Goal: Transaction & Acquisition: Download file/media

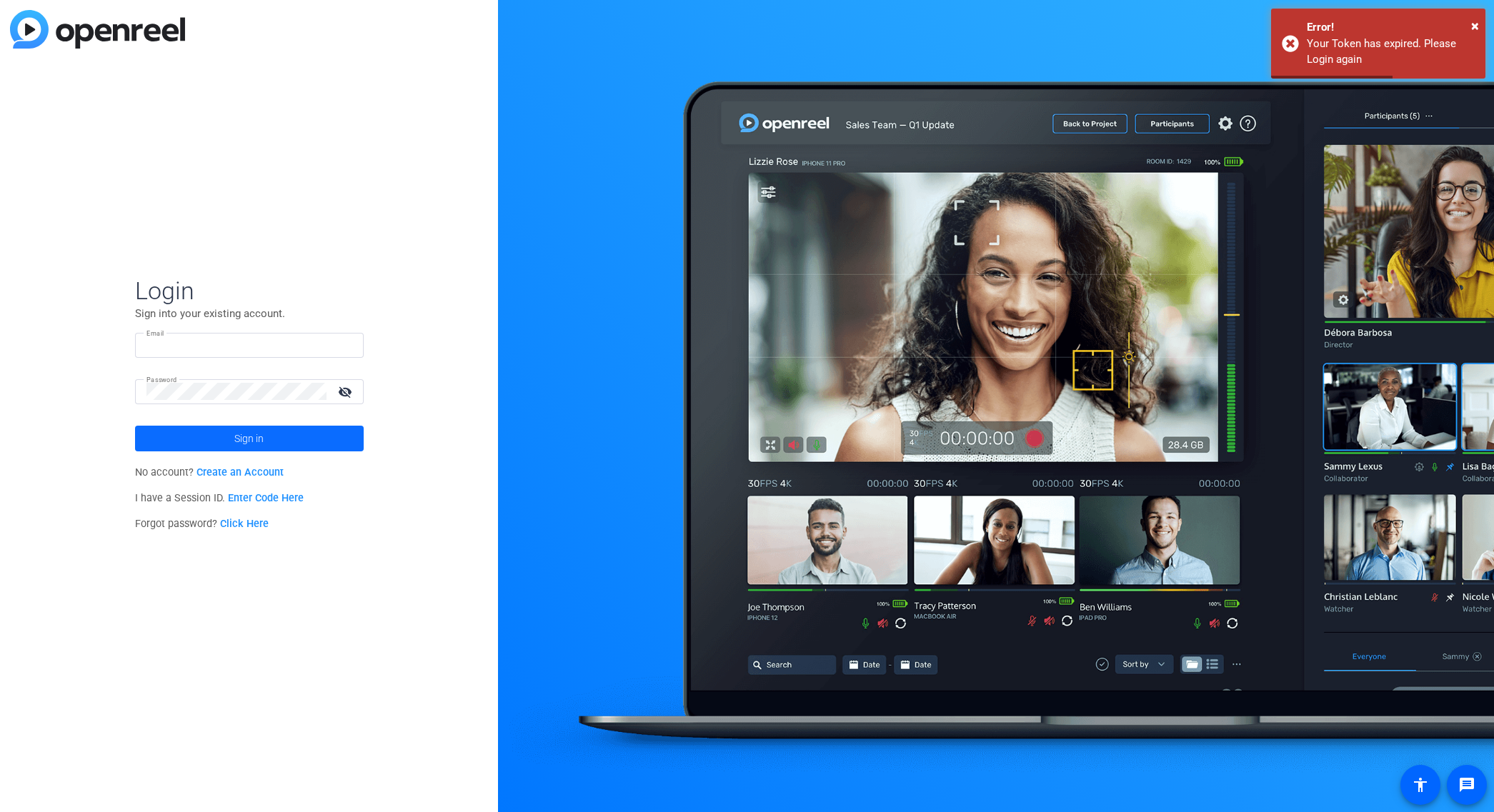
type input "neco@necoturk.com"
click at [259, 436] on span "Sign in" at bounding box center [249, 438] width 29 height 35
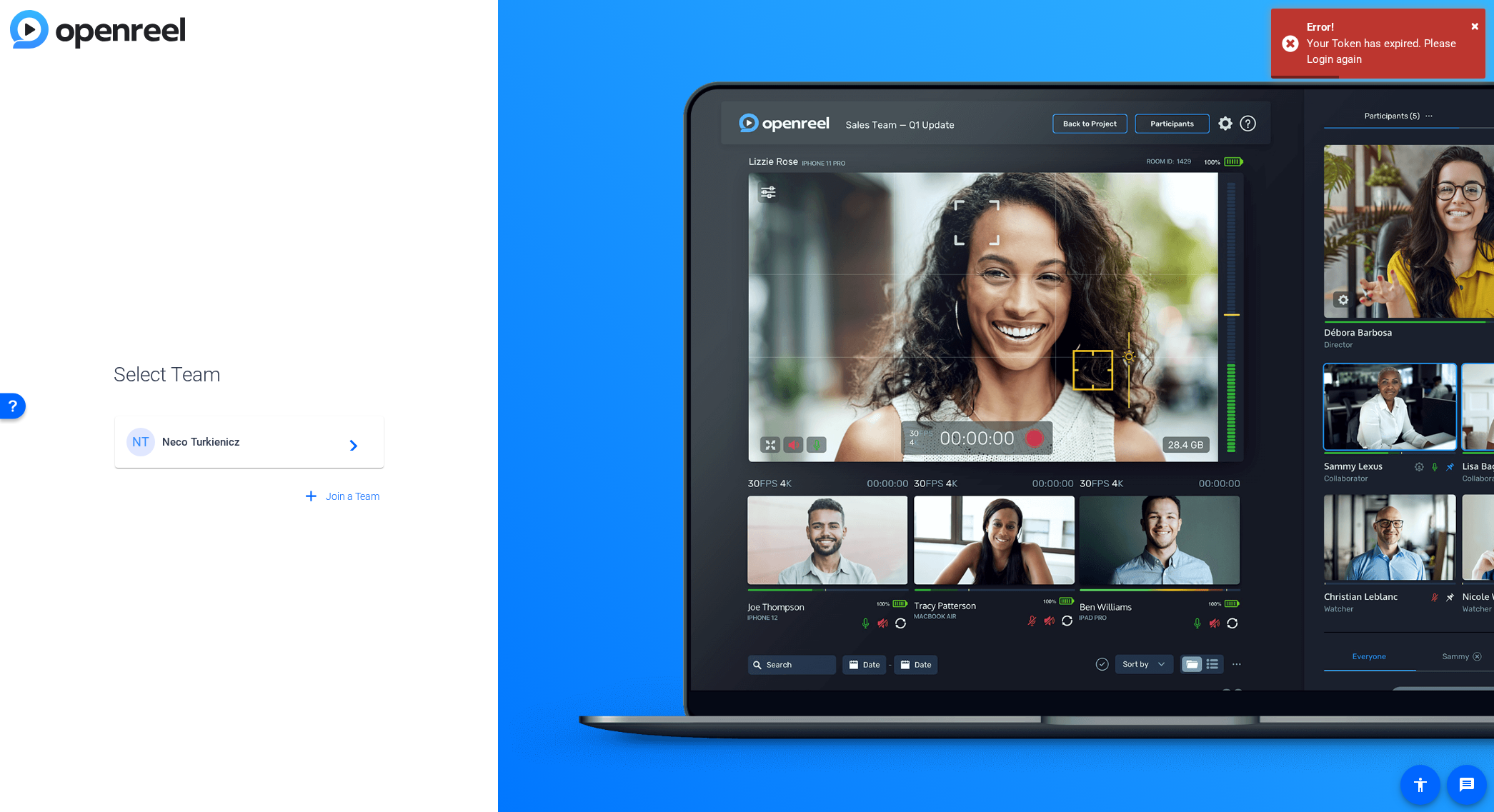
click at [284, 445] on span "Neco Turkienicz" at bounding box center [251, 442] width 179 height 13
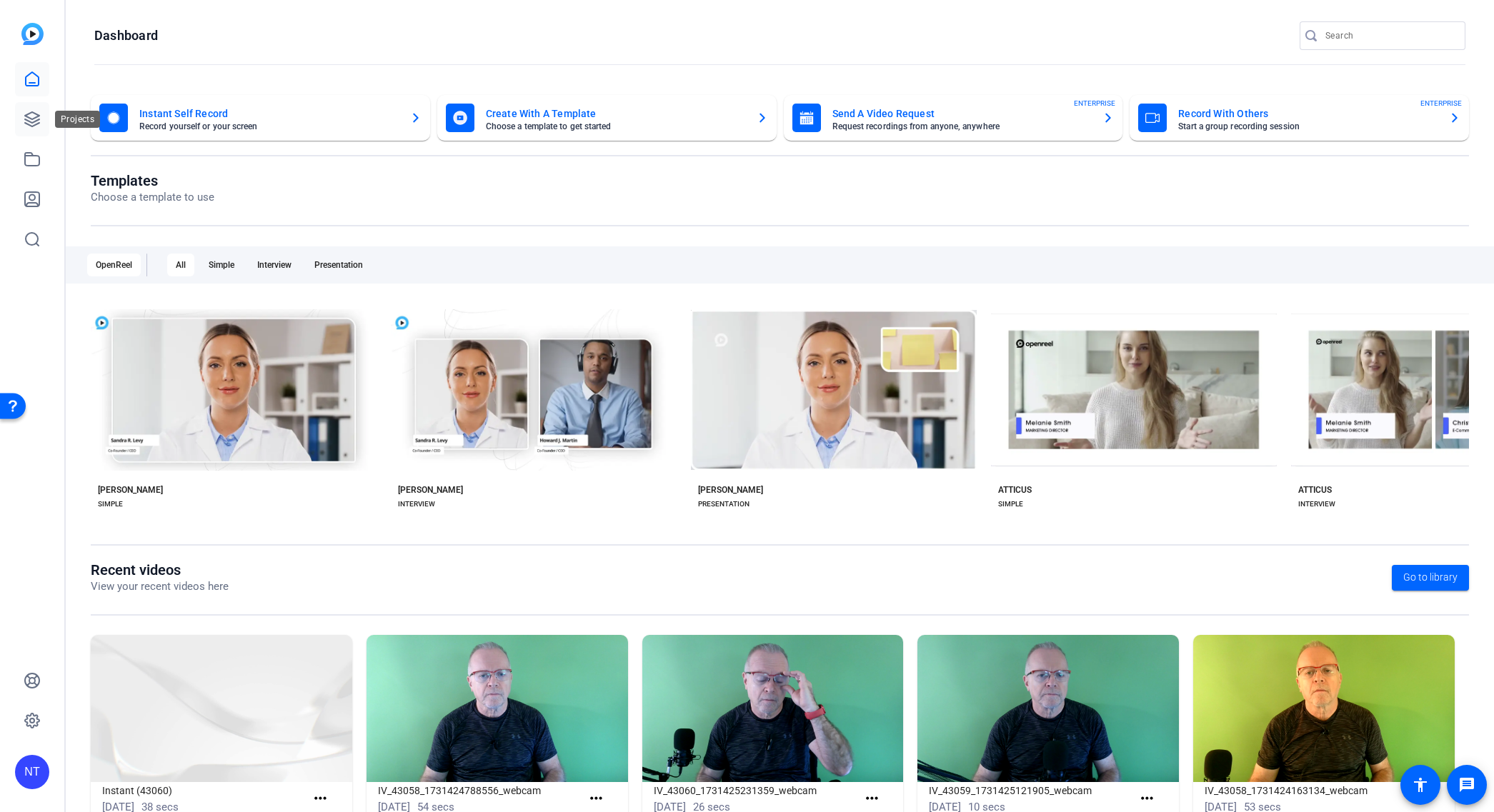
click at [25, 117] on icon at bounding box center [32, 119] width 17 height 17
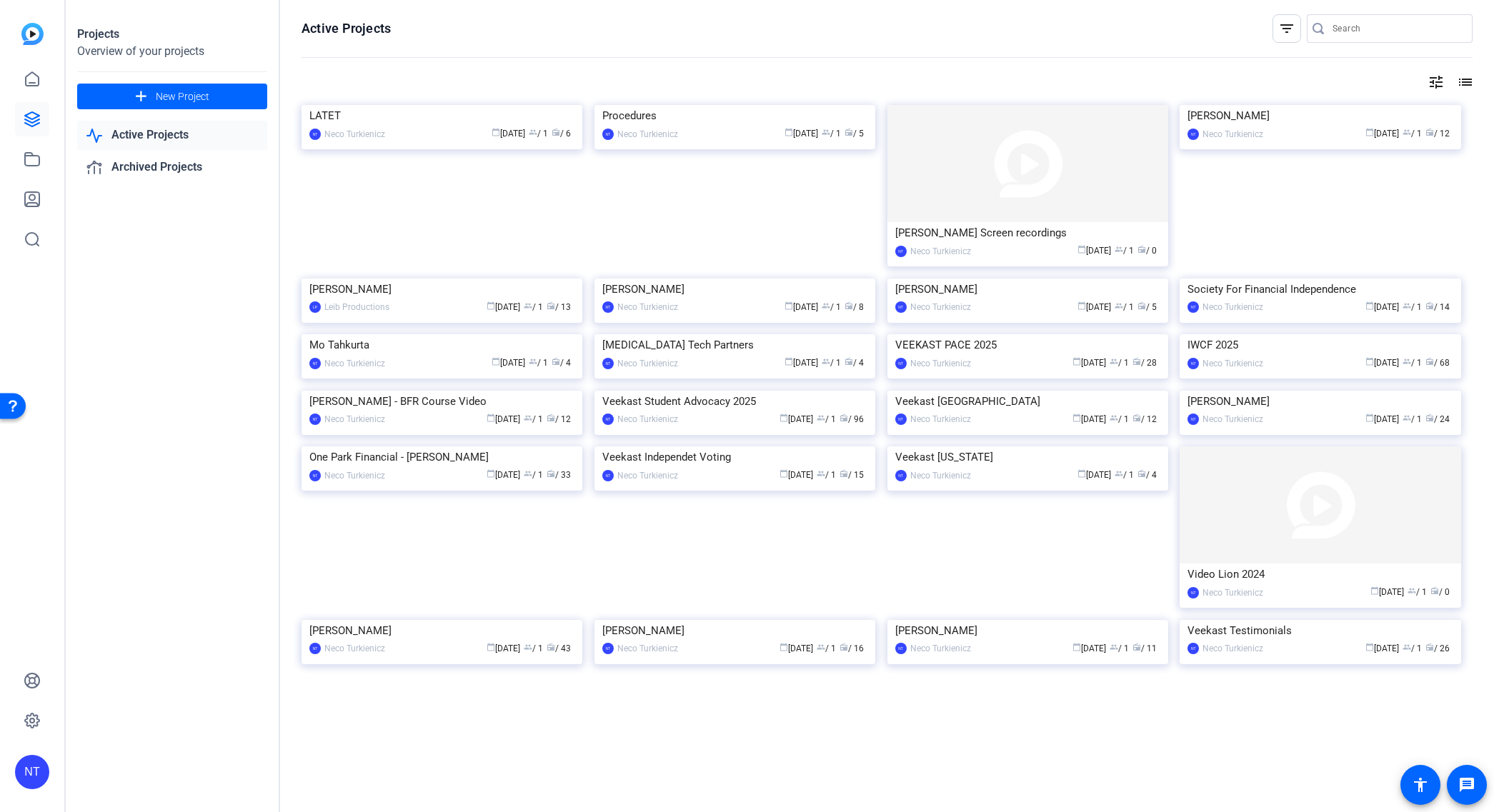
click at [1366, 24] on input "Search" at bounding box center [1397, 28] width 129 height 17
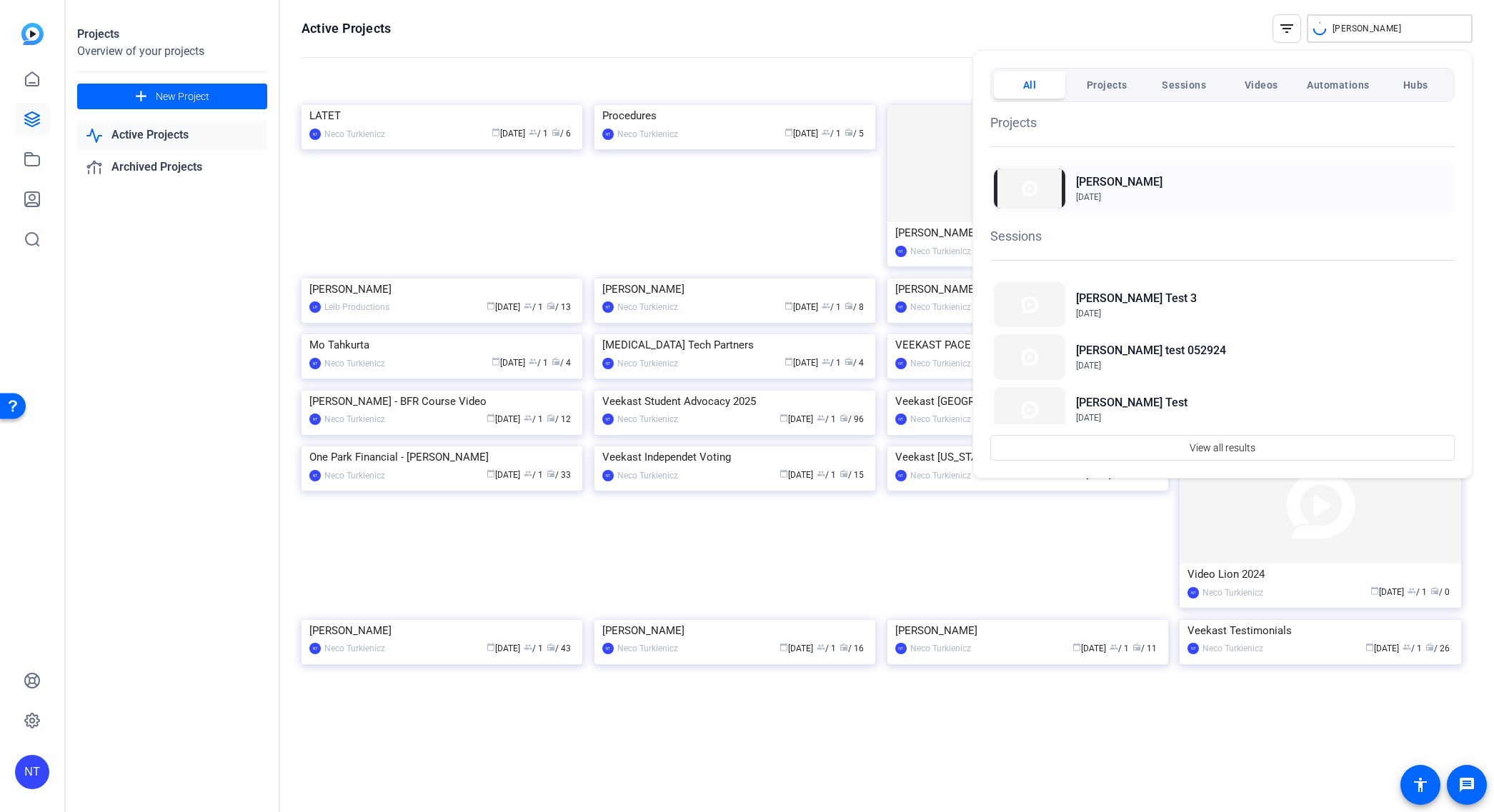
type input "hightower"
click at [1097, 179] on h2 "[PERSON_NAME]" at bounding box center [1119, 181] width 86 height 17
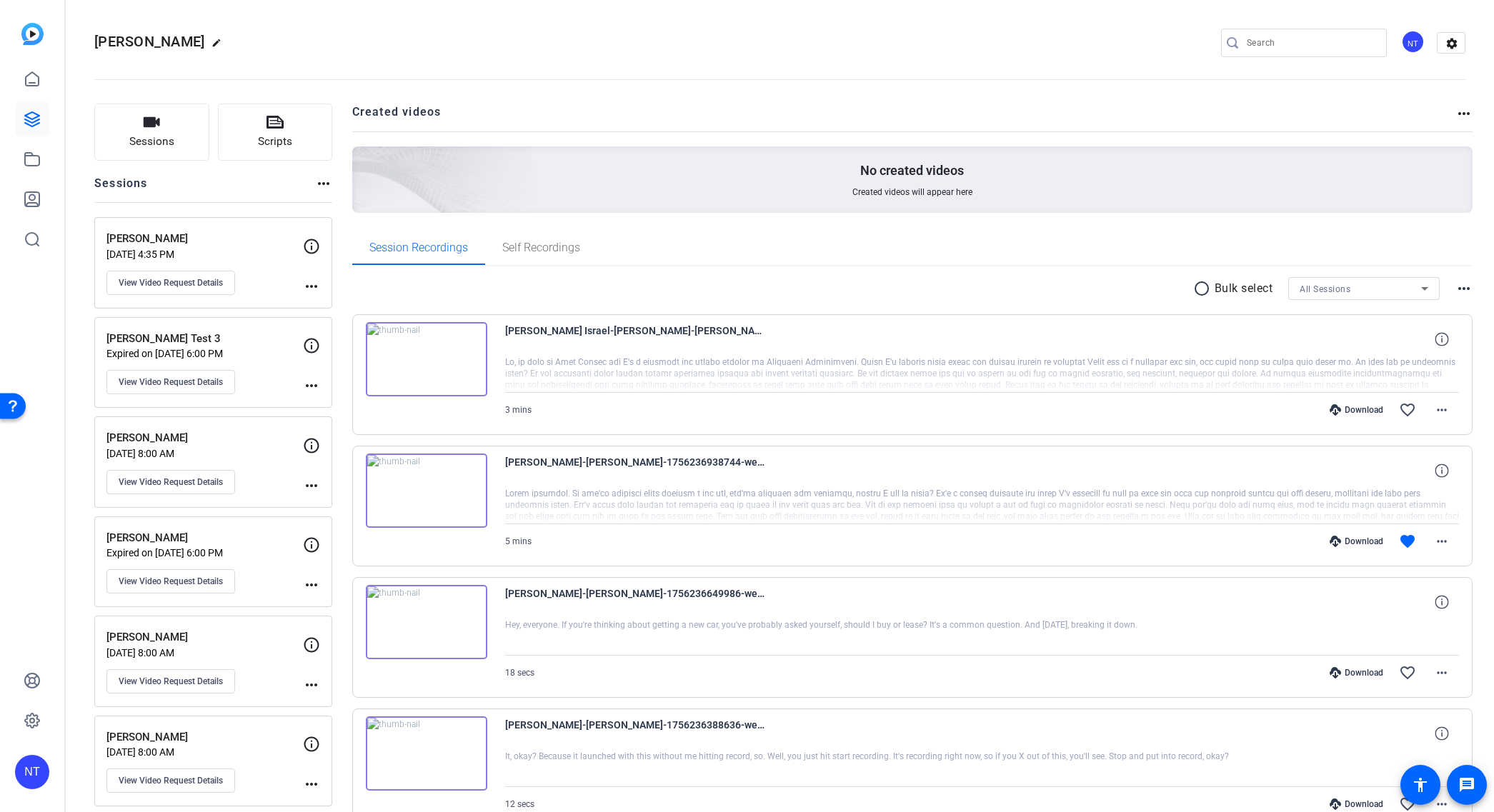
click at [425, 359] on img at bounding box center [427, 359] width 122 height 74
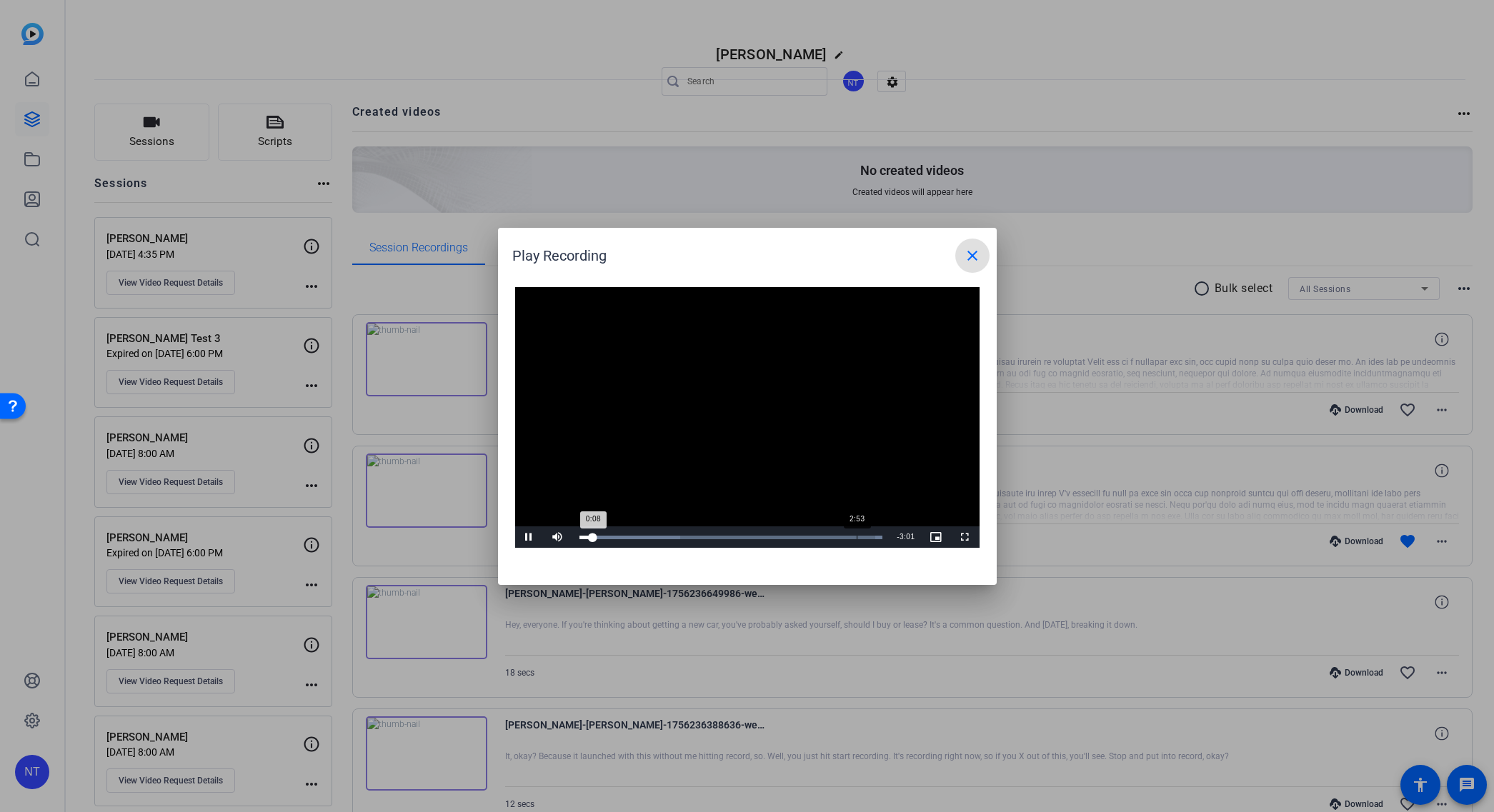
click at [856, 533] on div "Loaded : 100.00% 2:53 0:08" at bounding box center [732, 537] width 318 height 22
click at [969, 247] on mat-icon "close" at bounding box center [972, 255] width 17 height 17
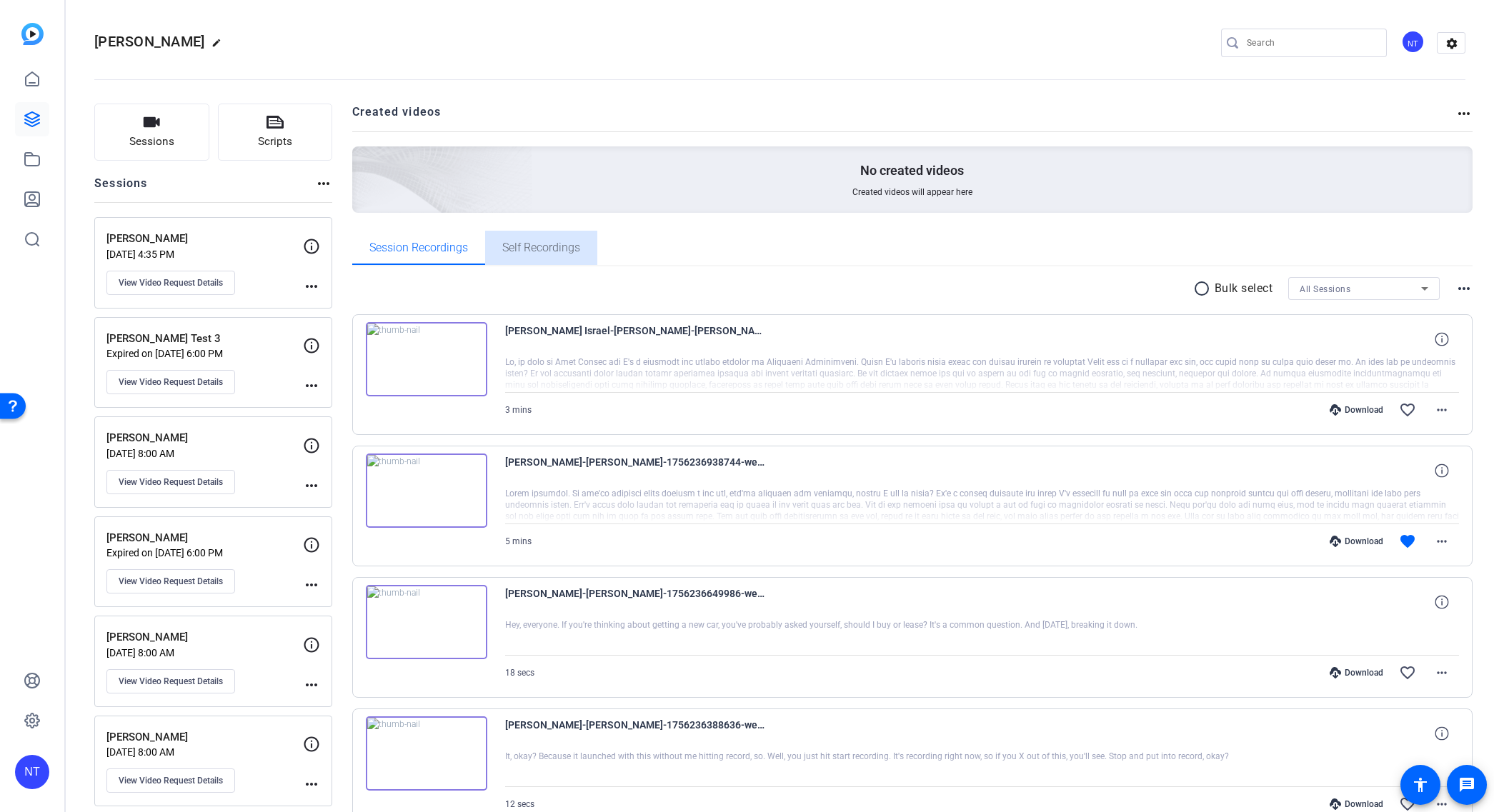
click at [537, 253] on span "Self Recordings" at bounding box center [541, 248] width 78 height 12
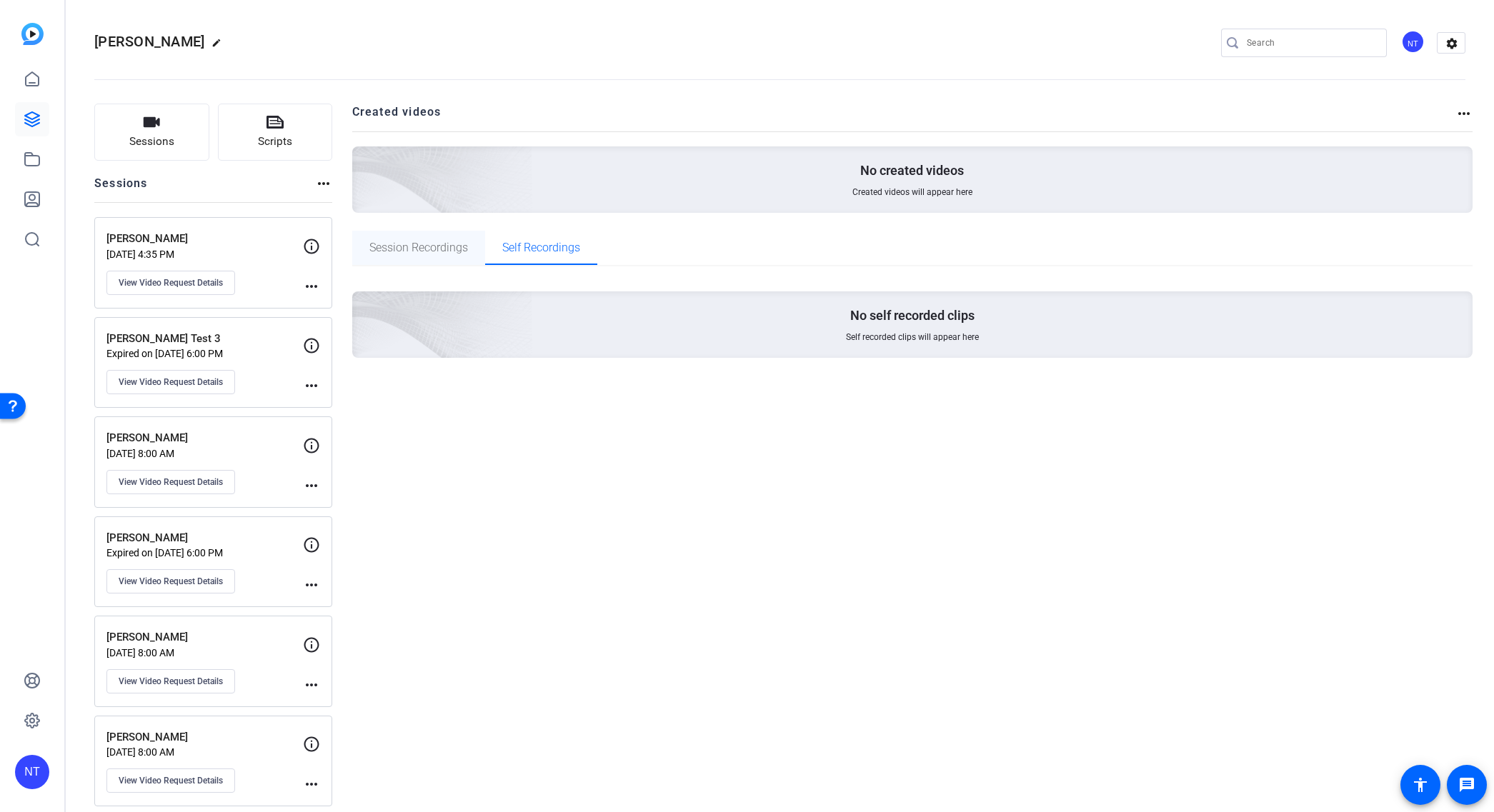
click at [422, 247] on span "Session Recordings" at bounding box center [418, 248] width 99 height 12
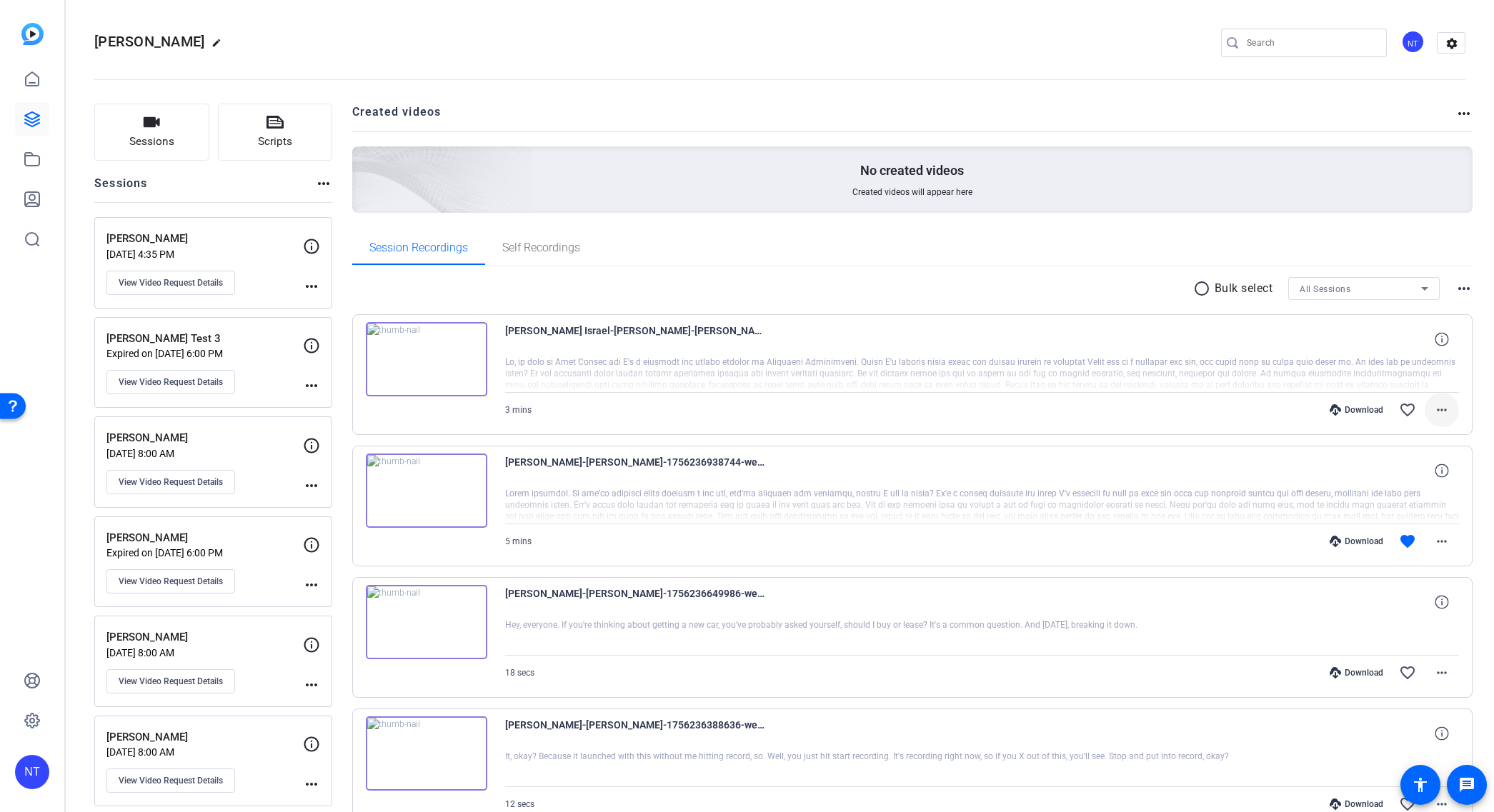
click at [1444, 406] on mat-icon "more_horiz" at bounding box center [1441, 409] width 17 height 17
click at [1400, 477] on span "Download MP4" at bounding box center [1405, 475] width 85 height 17
